Goal: Task Accomplishment & Management: Manage account settings

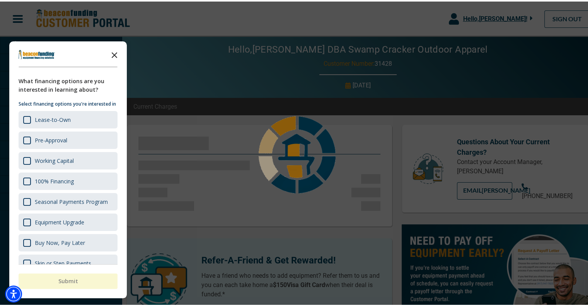
click at [114, 50] on icon "Close the survey" at bounding box center [114, 52] width 15 height 15
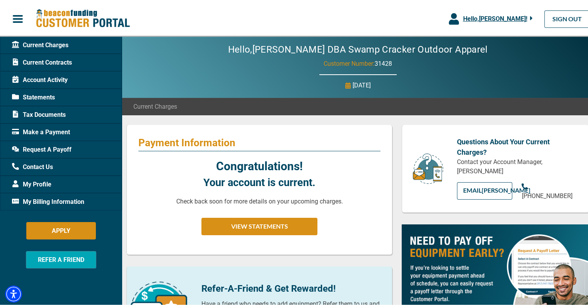
click at [66, 61] on span "Current Contracts" at bounding box center [42, 60] width 60 height 9
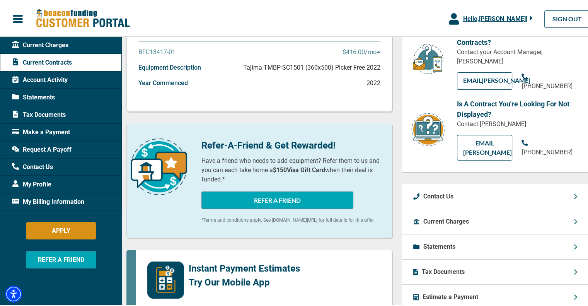
scroll to position [39, 0]
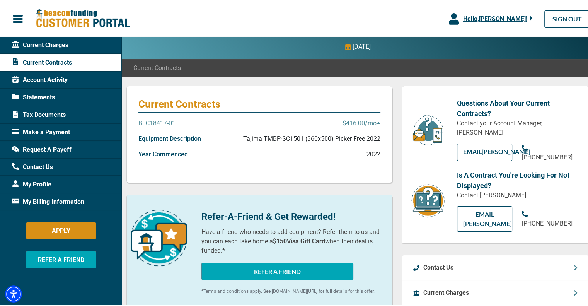
click at [325, 136] on p "Tajima TMBP-SC1501 (360x500) Picker Free 2022" at bounding box center [311, 137] width 137 height 9
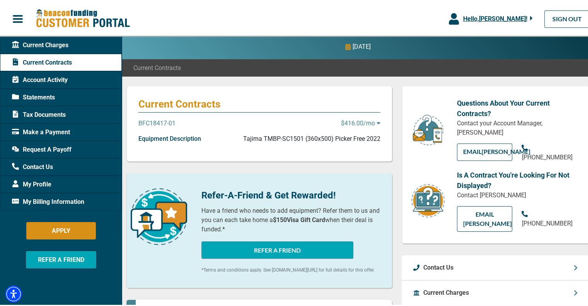
click at [61, 79] on span "Account Activity" at bounding box center [40, 78] width 56 height 9
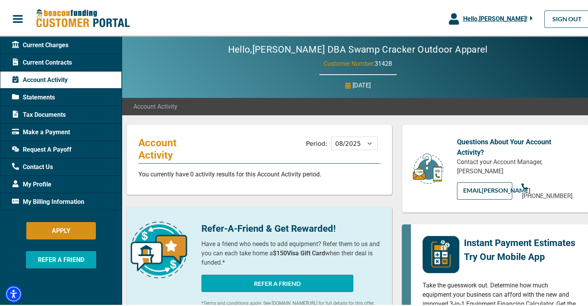
click at [83, 63] on div "Current Contracts" at bounding box center [61, 60] width 122 height 17
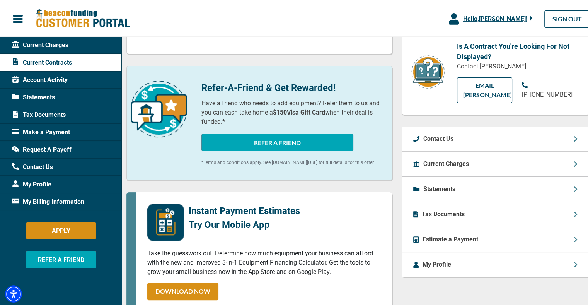
scroll to position [155, 0]
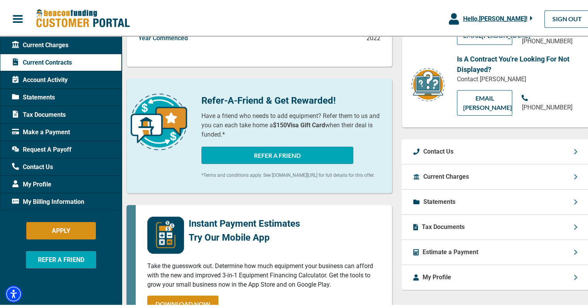
click at [417, 196] on div "Statements" at bounding box center [434, 200] width 42 height 9
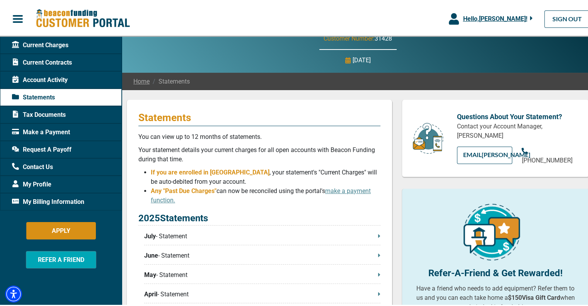
scroll to position [77, 0]
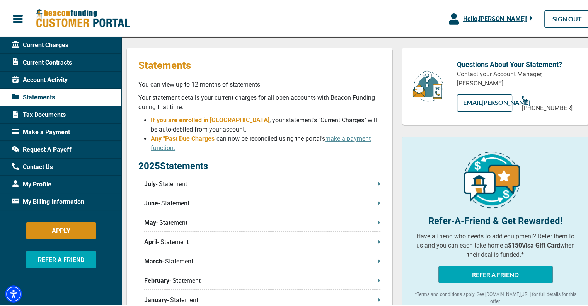
click at [373, 182] on p "July - Statement" at bounding box center [262, 182] width 236 height 9
click at [245, 185] on p "July - Statement" at bounding box center [262, 182] width 236 height 9
click at [371, 180] on p "July - Statement" at bounding box center [262, 182] width 236 height 9
click at [158, 185] on p "July - Statement" at bounding box center [262, 182] width 236 height 9
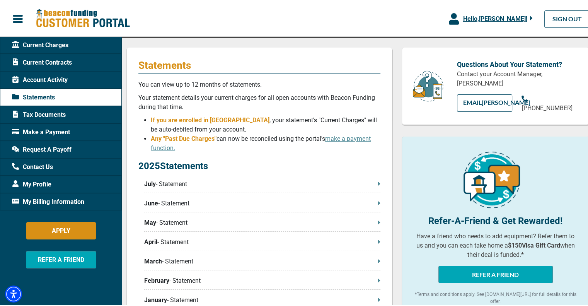
click at [169, 185] on p "July - Statement" at bounding box center [262, 182] width 236 height 9
click at [58, 147] on span "Request A Payoff" at bounding box center [42, 147] width 60 height 9
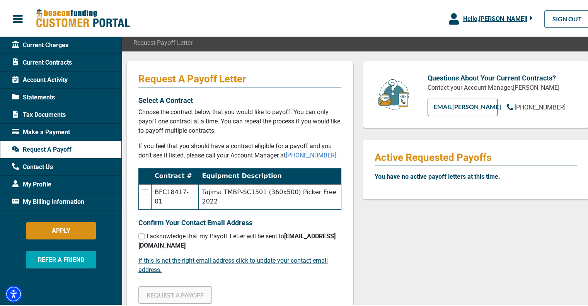
scroll to position [77, 0]
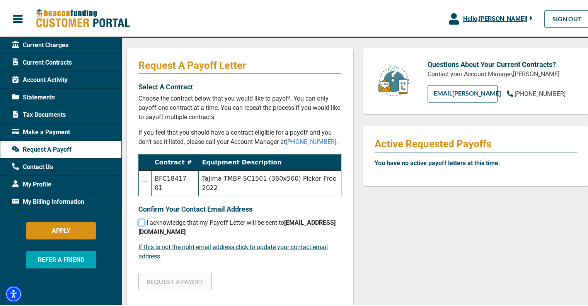
click at [141, 218] on input "checkbox" at bounding box center [141, 221] width 6 height 6
checkbox input "true"
click at [146, 176] on input "checkbox" at bounding box center [145, 177] width 6 height 6
checkbox input "true"
click at [174, 271] on button "REQUEST A PAYOFF" at bounding box center [174, 279] width 73 height 17
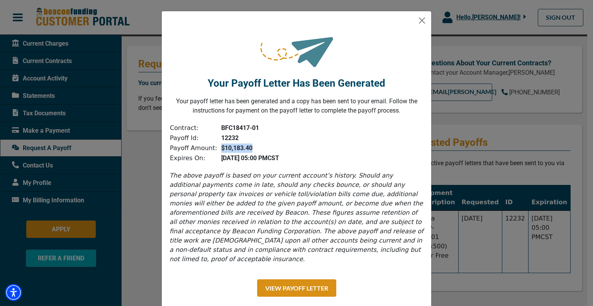
drag, startPoint x: 213, startPoint y: 149, endPoint x: 249, endPoint y: 148, distance: 35.6
click at [249, 148] on td "$10,183.40" at bounding box center [249, 148] width 62 height 10
copy b "$10,183.40"
click at [417, 18] on button "Close" at bounding box center [422, 20] width 12 height 12
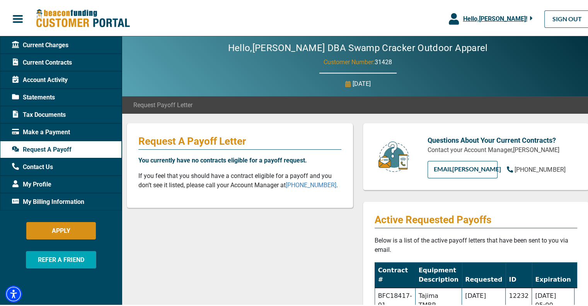
scroll to position [0, 0]
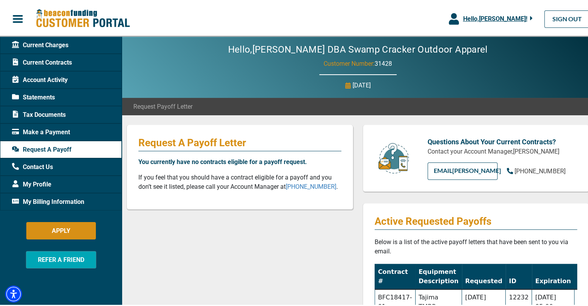
click at [59, 45] on span "Current Charges" at bounding box center [40, 43] width 56 height 9
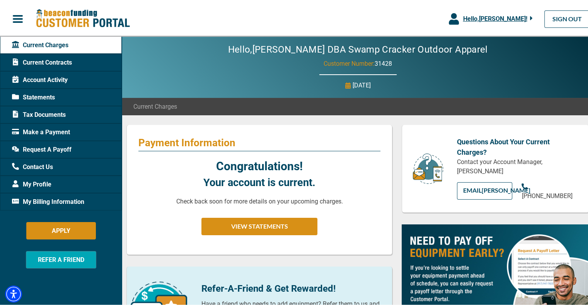
click at [53, 61] on span "Current Contracts" at bounding box center [42, 60] width 60 height 9
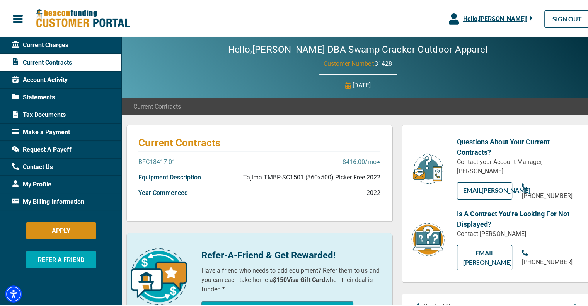
click at [51, 179] on span "My Profile" at bounding box center [31, 182] width 39 height 9
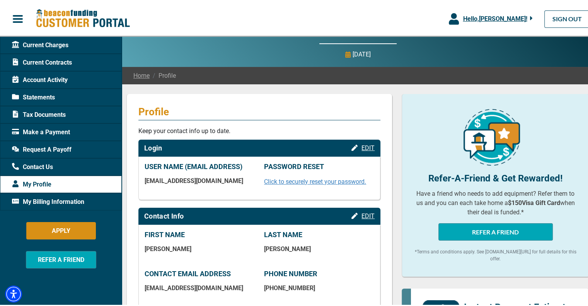
scroll to position [77, 0]
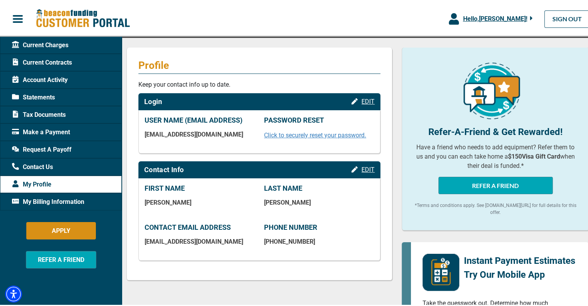
click at [365, 167] on span "EDIT" at bounding box center [367, 167] width 13 height 7
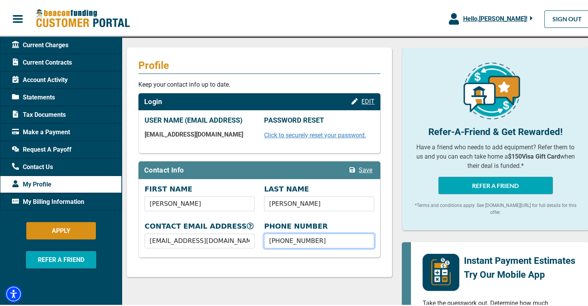
drag, startPoint x: 284, startPoint y: 241, endPoint x: 326, endPoint y: 240, distance: 42.1
click at [326, 240] on input "[PHONE_NUMBER]" at bounding box center [319, 239] width 110 height 15
type input "[PHONE_NUMBER]"
click at [361, 171] on span "Save" at bounding box center [366, 168] width 14 height 7
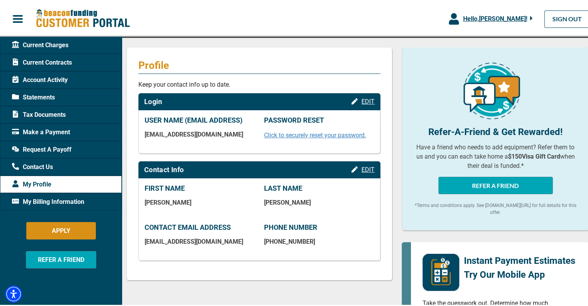
click at [63, 58] on span "Current Contracts" at bounding box center [42, 60] width 60 height 9
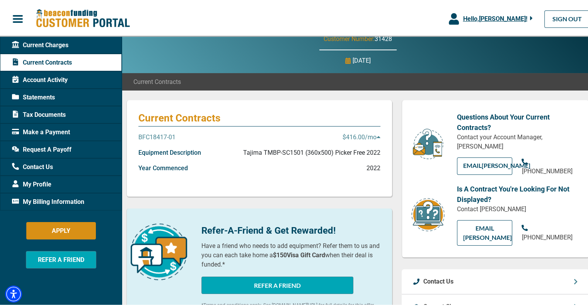
scroll to position [39, 0]
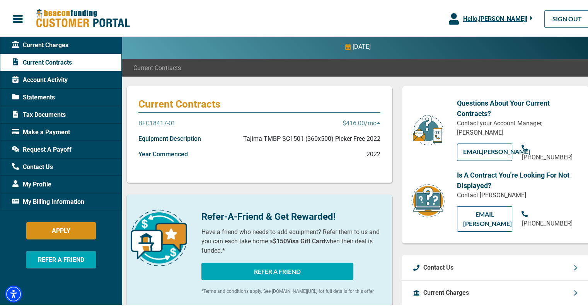
click at [376, 122] on icon at bounding box center [378, 121] width 4 height 6
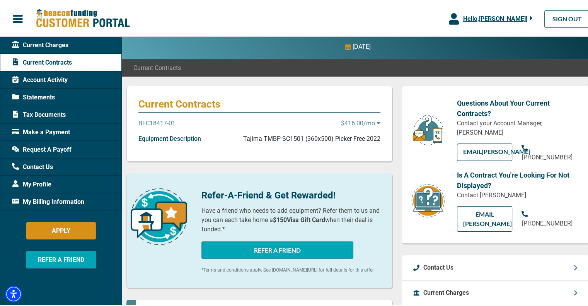
click at [148, 122] on p "BFC18417-01" at bounding box center [156, 121] width 37 height 9
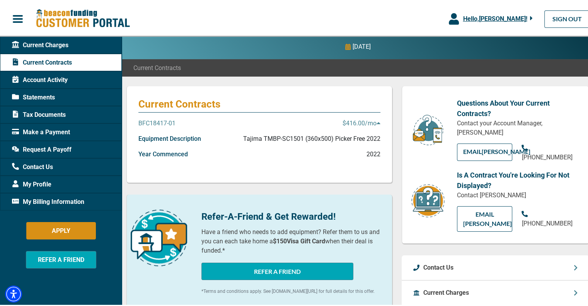
click at [151, 123] on p "BFC18417-01" at bounding box center [156, 121] width 37 height 9
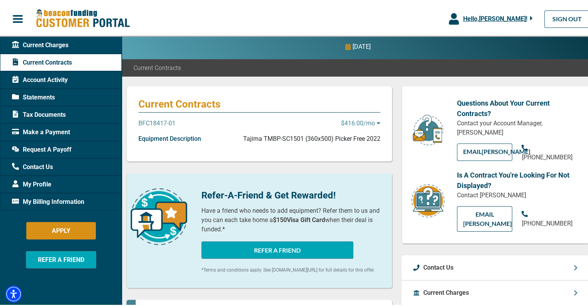
click at [151, 123] on p "BFC18417-01" at bounding box center [156, 121] width 37 height 9
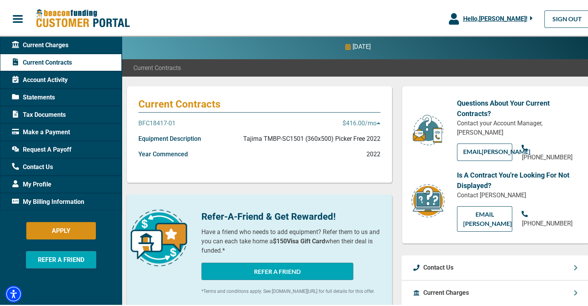
click at [161, 168] on div "Current Contracts BFC18417-01 $416.00 /mo Equipment Description Tajima TMBP-SC1…" at bounding box center [259, 133] width 266 height 97
click at [210, 170] on div "Current Contracts BFC18417-01 $416.00 /mo Equipment Description Tajima TMBP-SC1…" at bounding box center [259, 133] width 266 height 97
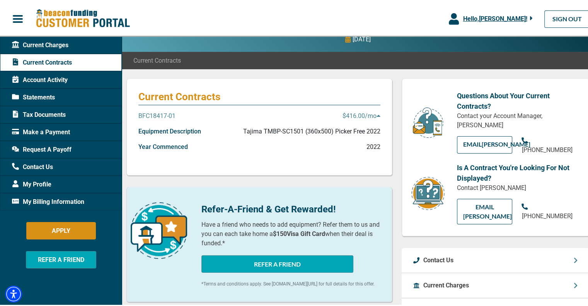
scroll to position [0, 0]
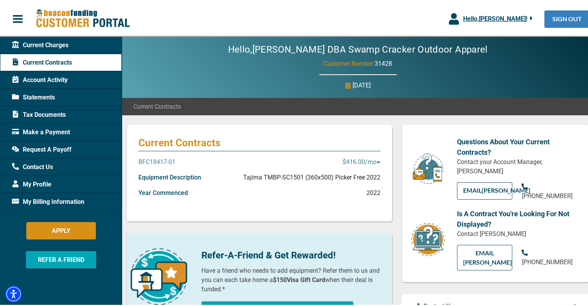
click at [563, 15] on link "SIGN OUT" at bounding box center [567, 17] width 46 height 17
